Goal: Information Seeking & Learning: Learn about a topic

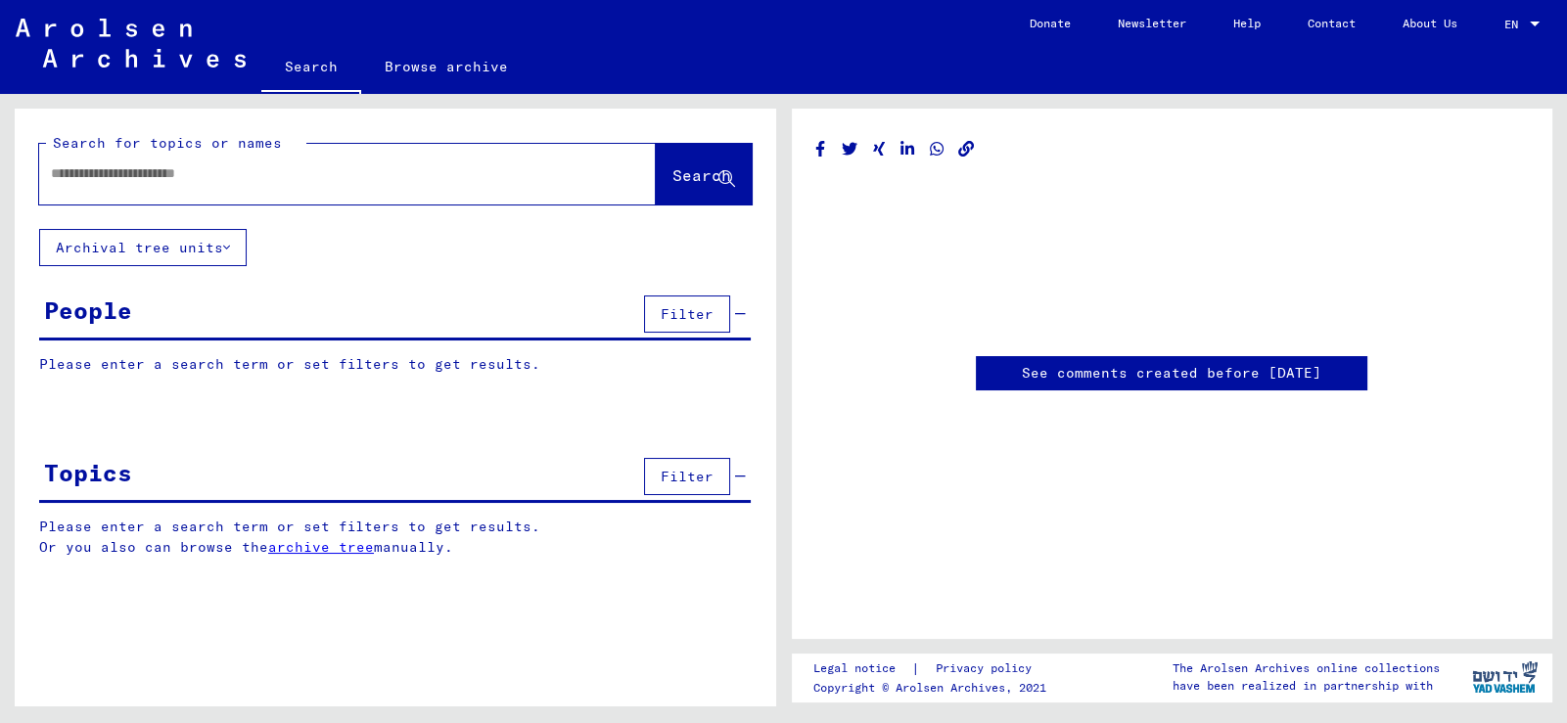
type input "*******"
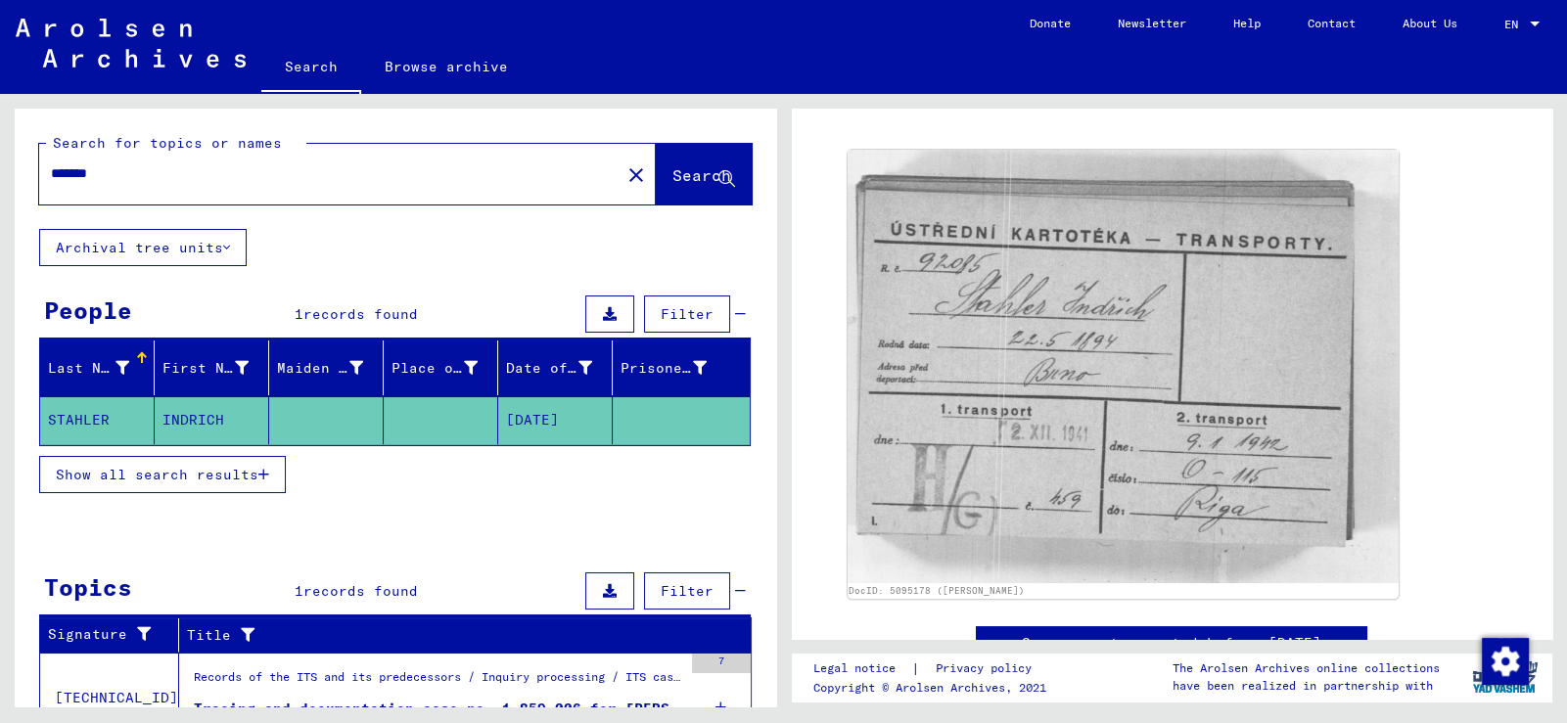
scroll to position [90, 0]
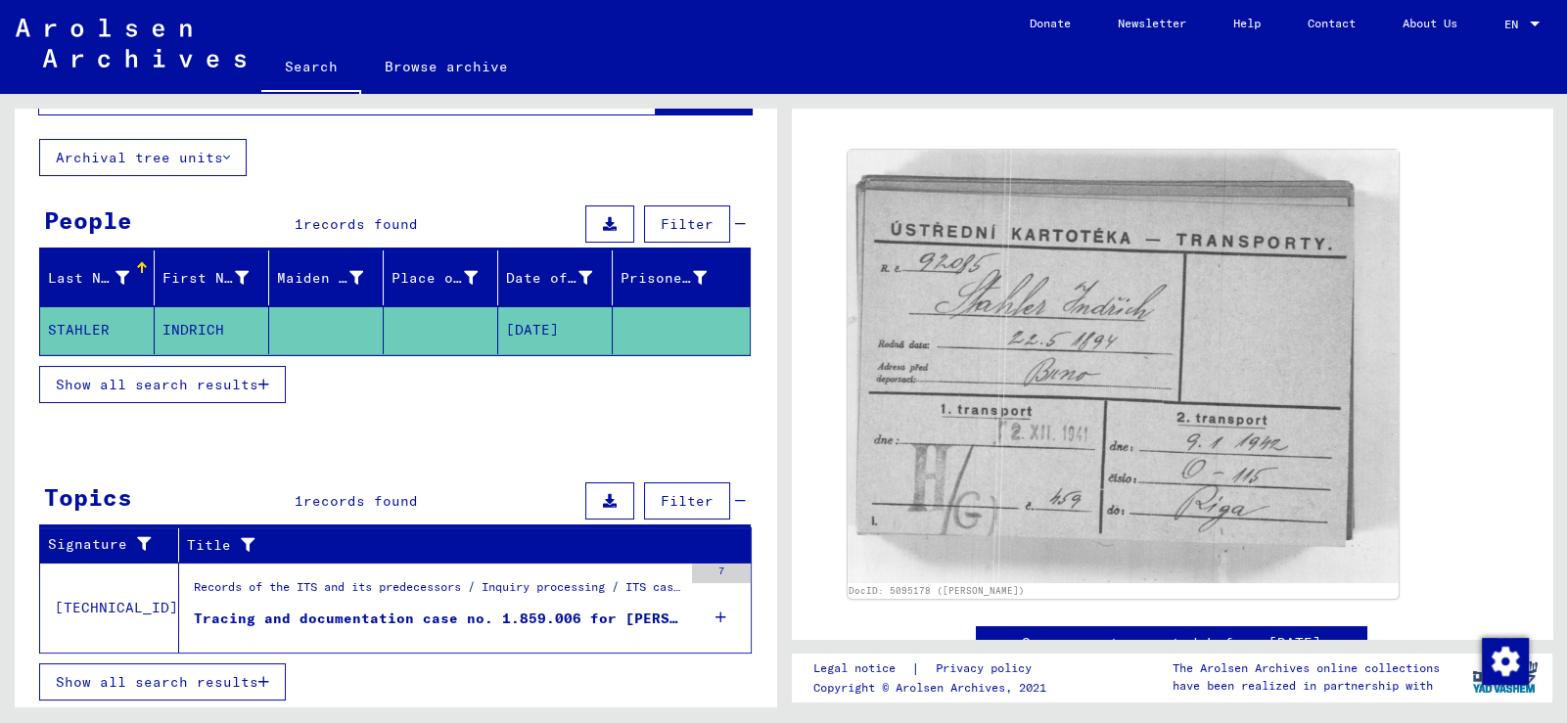
click at [428, 581] on div "Records of the ITS and its predecessors / Inquiry processing / ITS case files a…" at bounding box center [438, 591] width 488 height 27
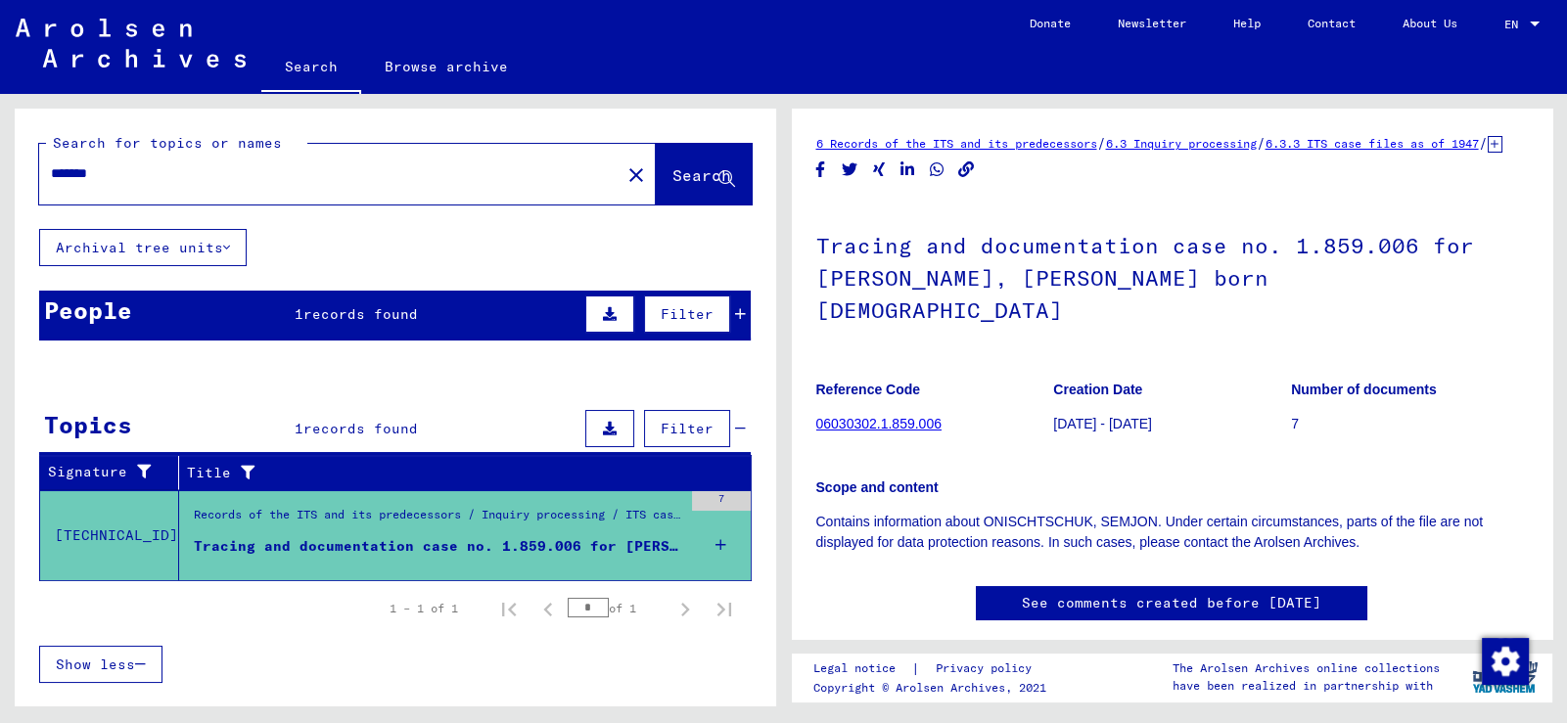
click at [1042, 145] on link "6 Records of the ITS and its predecessors" at bounding box center [956, 143] width 281 height 15
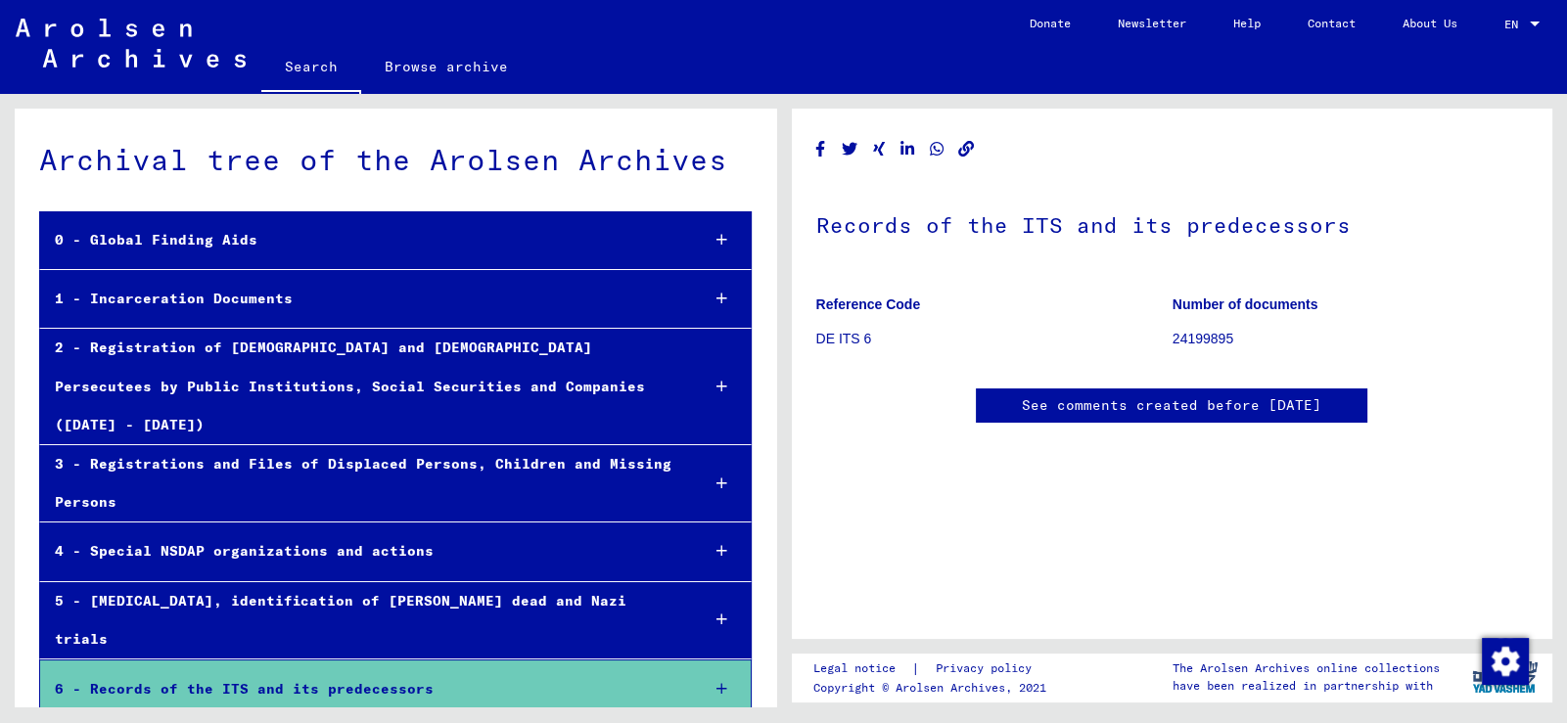
scroll to position [81, 0]
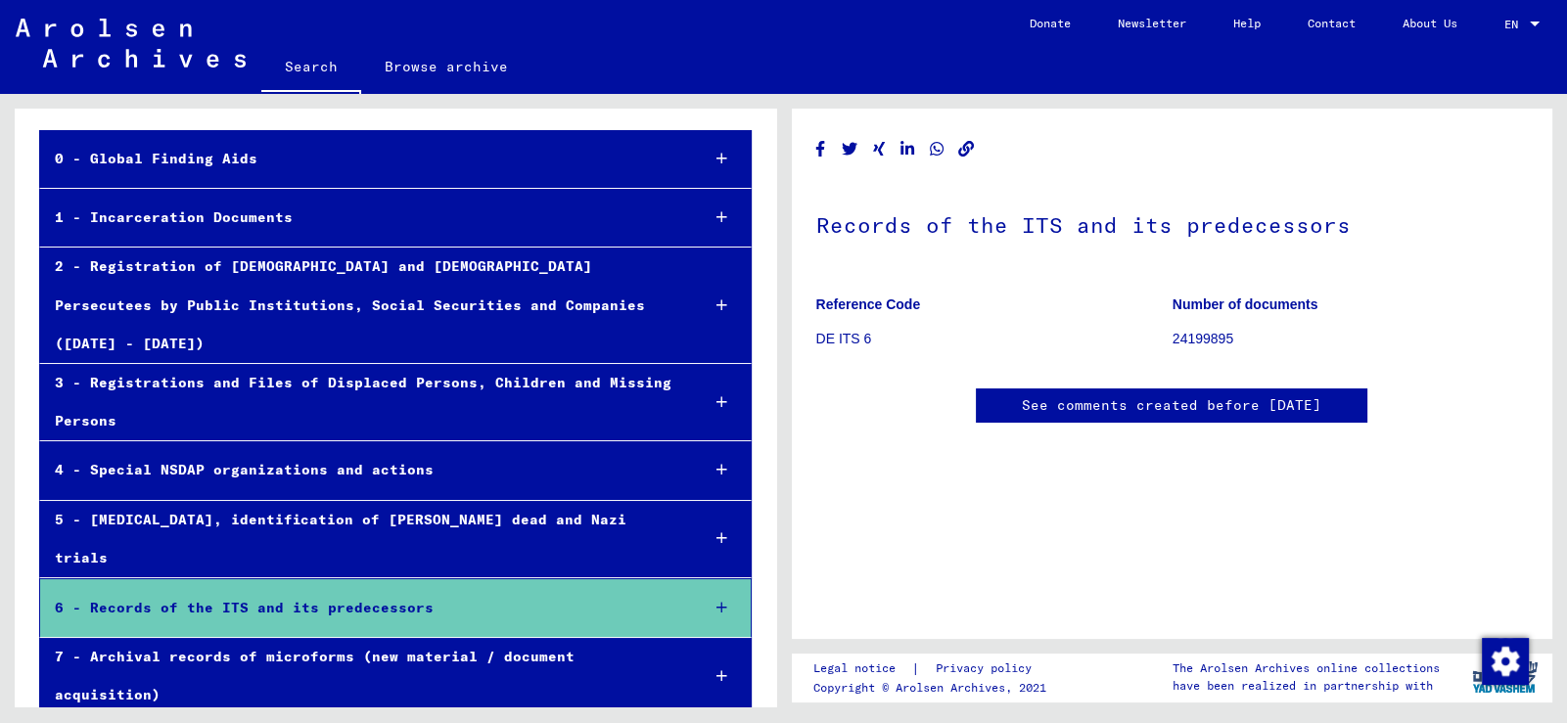
click at [243, 212] on div "1 - Incarceration Documents" at bounding box center [362, 218] width 644 height 38
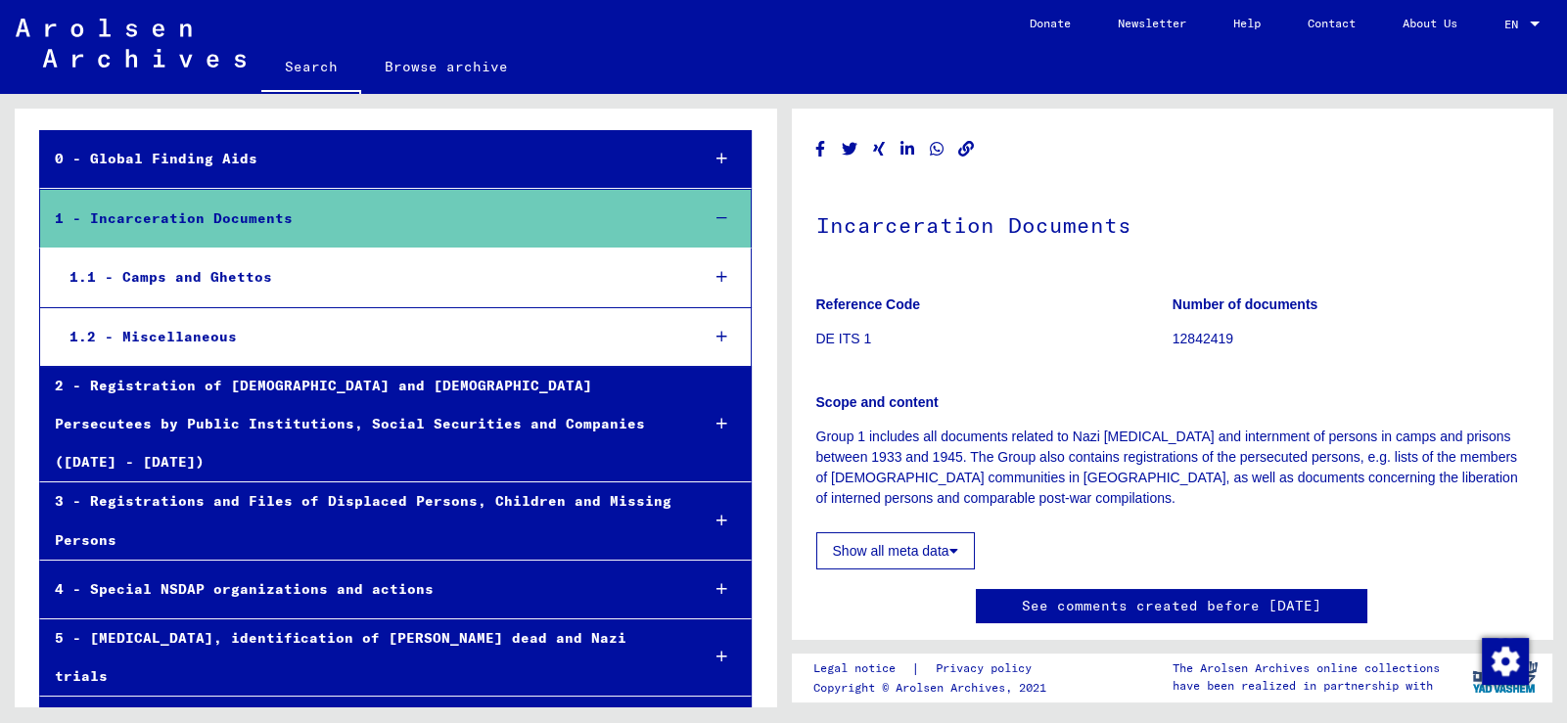
click at [910, 557] on button "Show all meta data" at bounding box center [895, 550] width 159 height 37
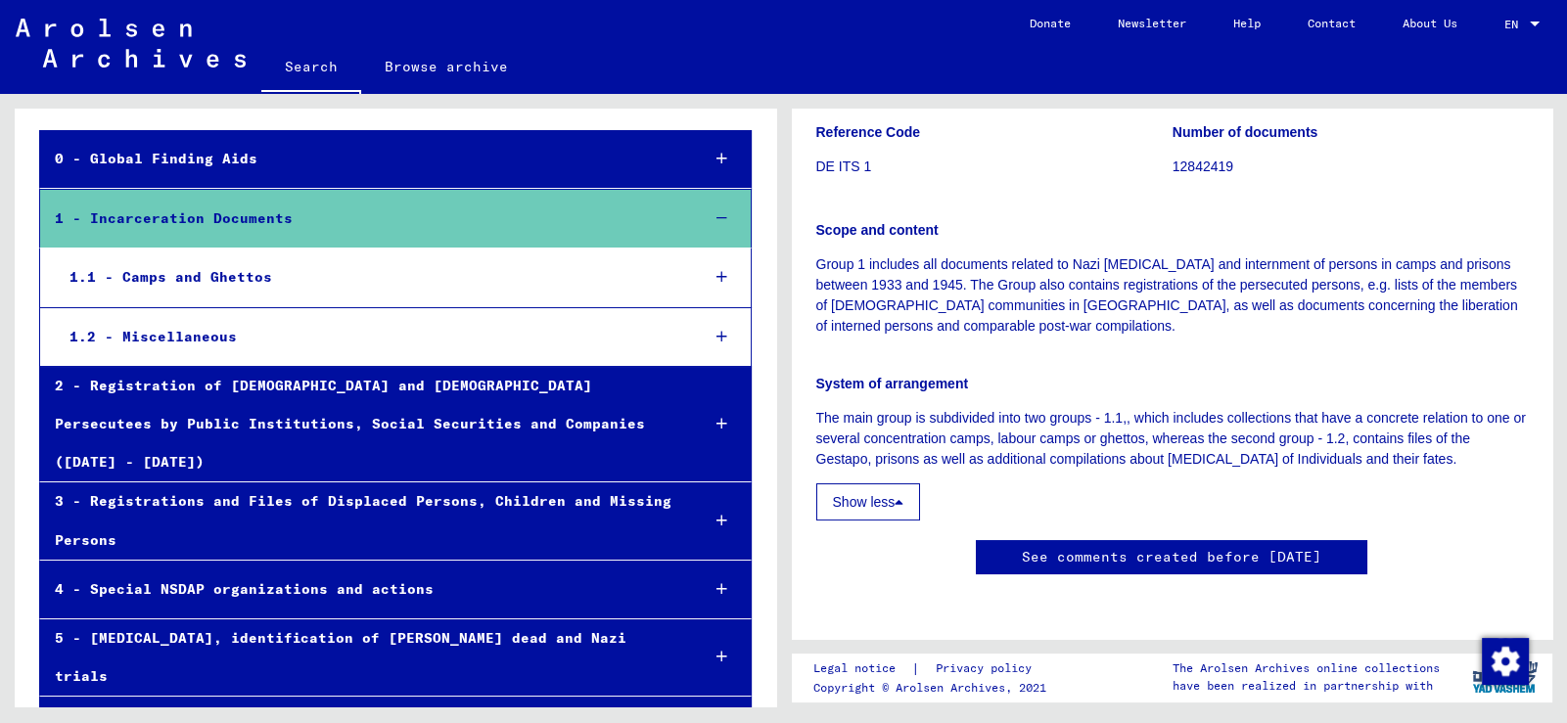
scroll to position [294, 0]
click at [1147, 547] on link "See comments created before [DATE]" at bounding box center [1171, 557] width 299 height 21
